Goal: Transaction & Acquisition: Purchase product/service

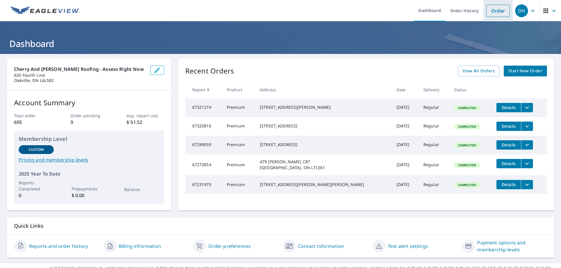
click at [498, 10] on link "Order" at bounding box center [498, 11] width 24 height 12
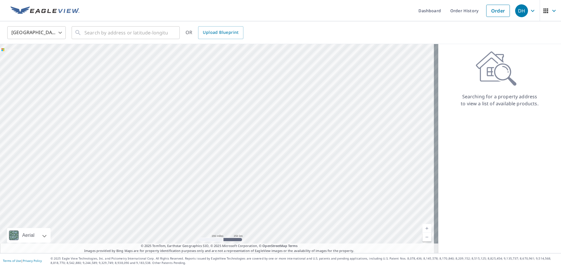
click at [63, 33] on body "DH DH Dashboard Order History Order DH United States US ​ ​ OR Upload Blueprint…" at bounding box center [280, 134] width 561 height 268
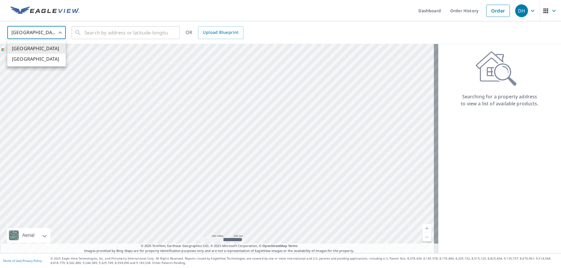
click at [45, 60] on li "[GEOGRAPHIC_DATA]" at bounding box center [36, 59] width 58 height 11
type input "CA"
click at [95, 33] on input "text" at bounding box center [125, 33] width 83 height 16
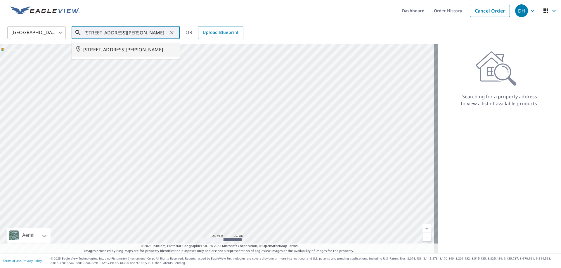
click at [114, 52] on span "[STREET_ADDRESS][PERSON_NAME]" at bounding box center [129, 49] width 92 height 7
type input "[STREET_ADDRESS][PERSON_NAME]"
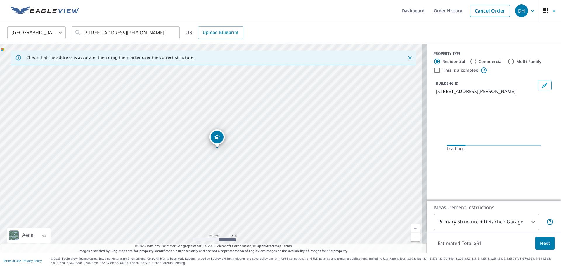
click at [233, 146] on div "[STREET_ADDRESS][PERSON_NAME]" at bounding box center [213, 148] width 426 height 209
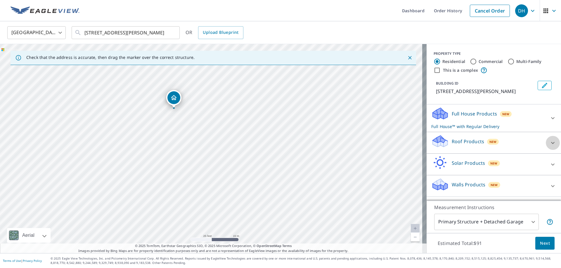
click at [549, 147] on icon at bounding box center [552, 143] width 7 height 7
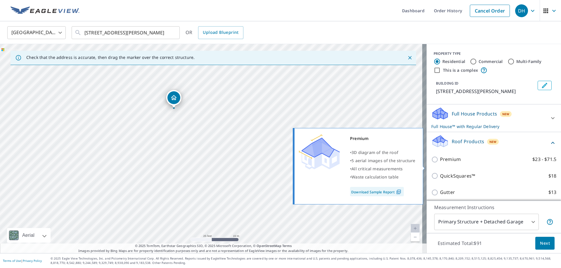
click at [431, 163] on input "Premium $23 - $71.5" at bounding box center [435, 159] width 9 height 7
checkbox input "true"
checkbox input "false"
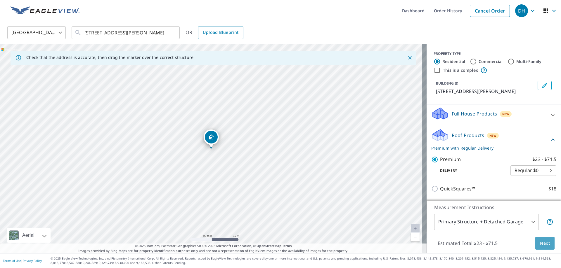
click at [543, 245] on span "Next" at bounding box center [545, 243] width 10 height 7
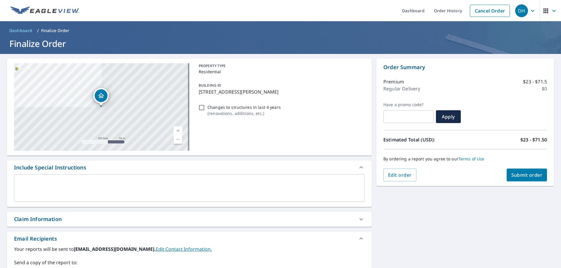
click at [517, 175] on span "Submit order" at bounding box center [526, 175] width 31 height 6
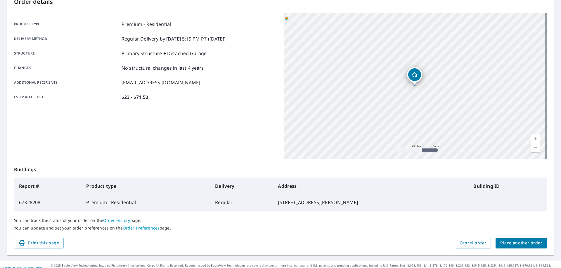
scroll to position [75, 0]
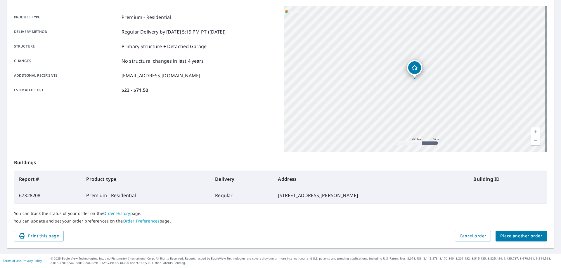
click at [531, 234] on span "Place another order" at bounding box center [521, 236] width 42 height 7
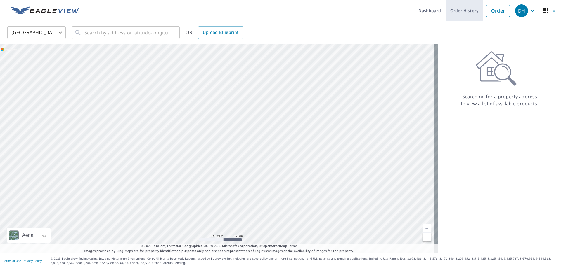
click at [449, 12] on link "Order History" at bounding box center [464, 10] width 38 height 21
